Goal: Navigation & Orientation: Find specific page/section

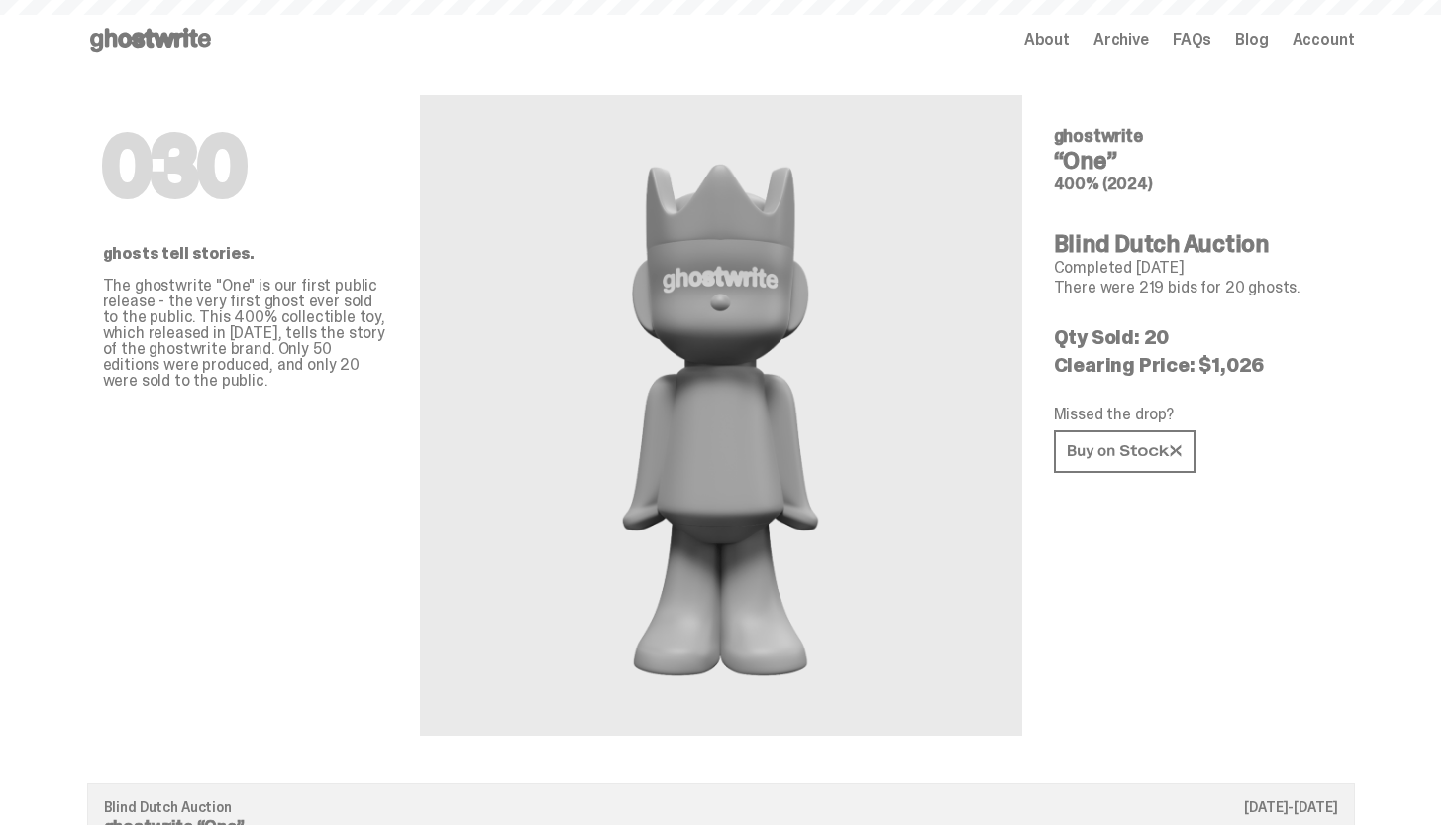
click at [111, 47] on icon at bounding box center [151, 40] width 127 height 32
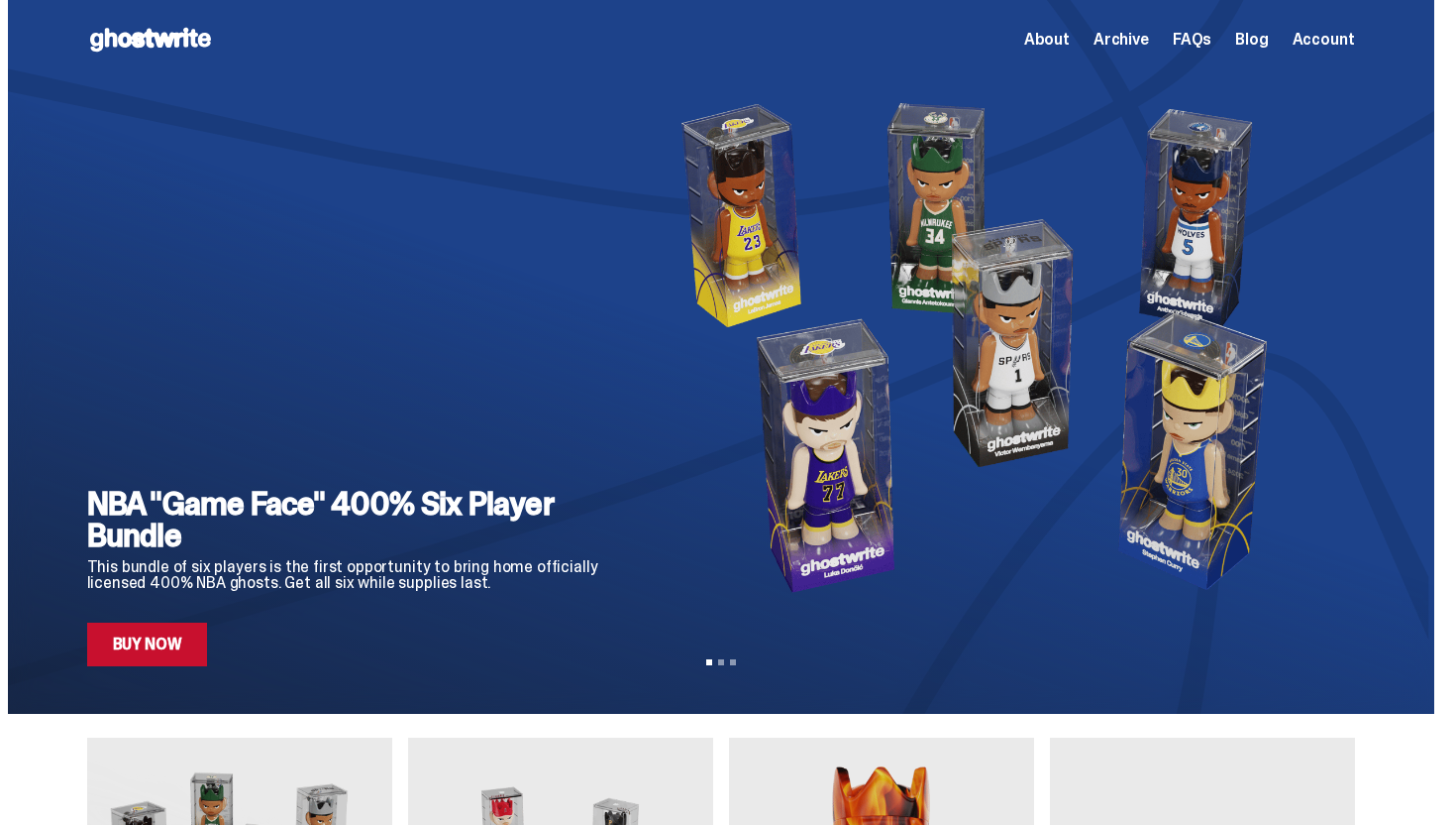
click at [1116, 47] on span "Archive" at bounding box center [1122, 40] width 56 height 16
